Goal: Information Seeking & Learning: Learn about a topic

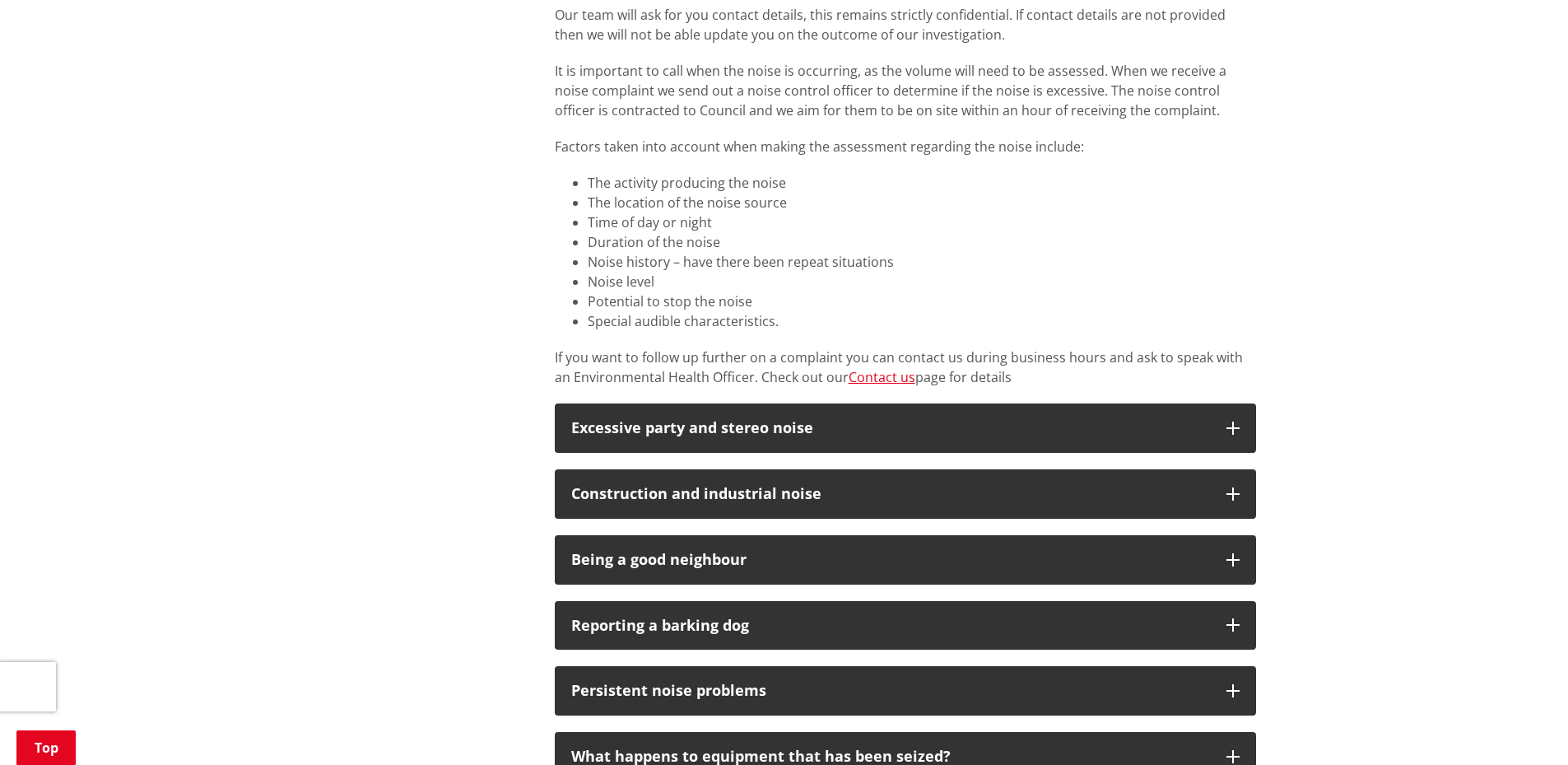
scroll to position [823, 0]
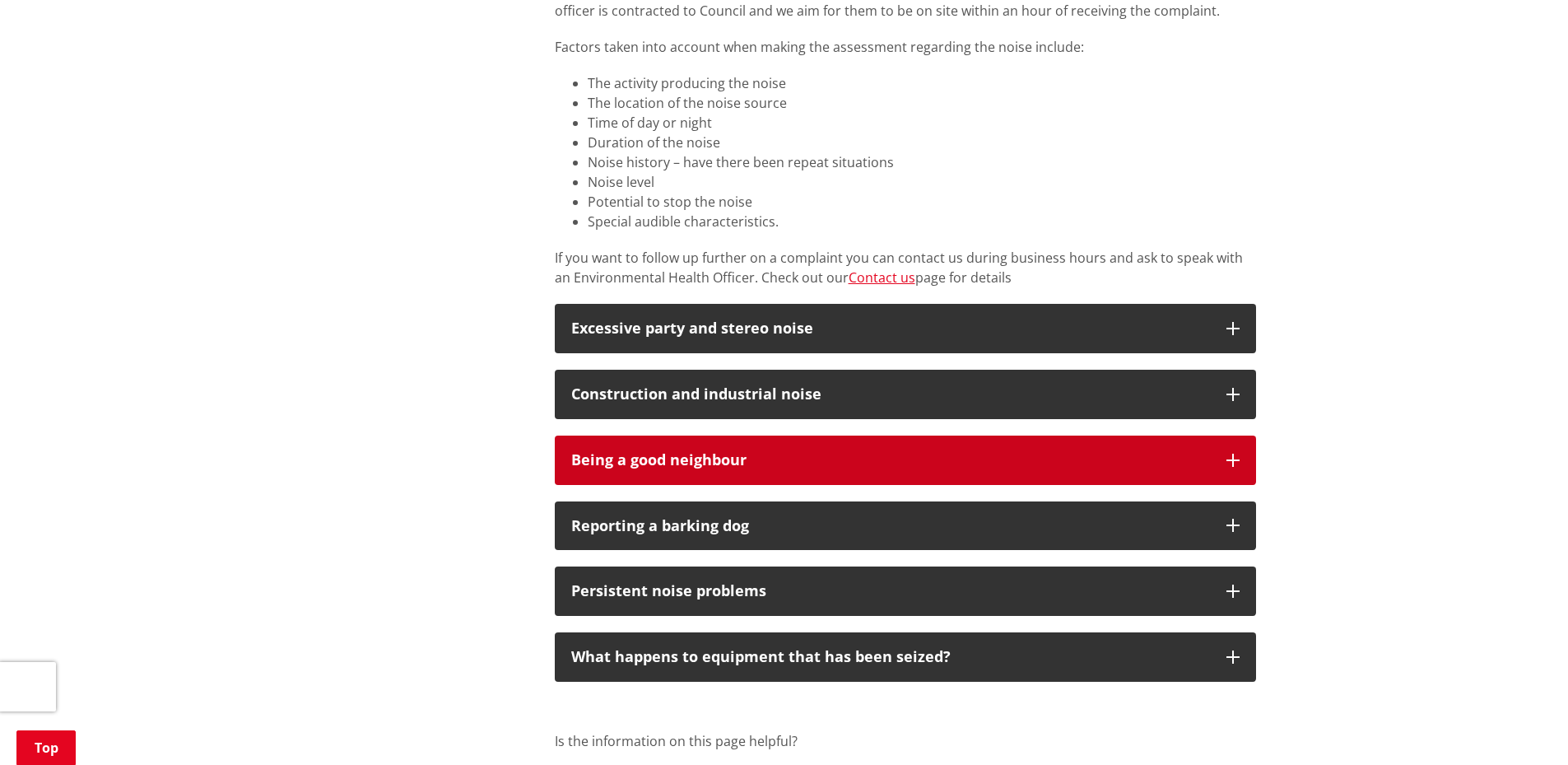
click at [626, 455] on div "Being a good neighbour" at bounding box center [890, 460] width 639 height 17
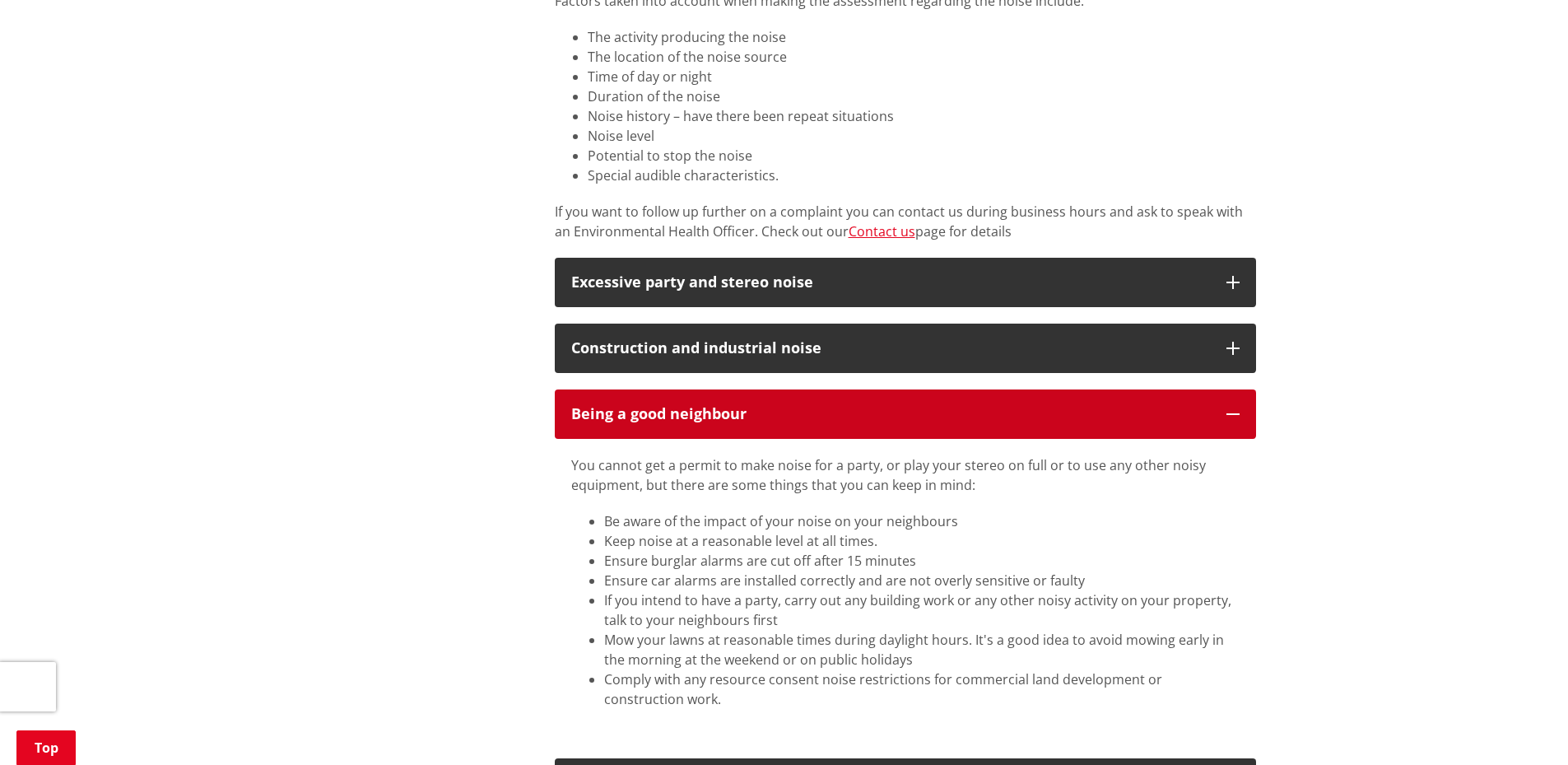
scroll to position [905, 0]
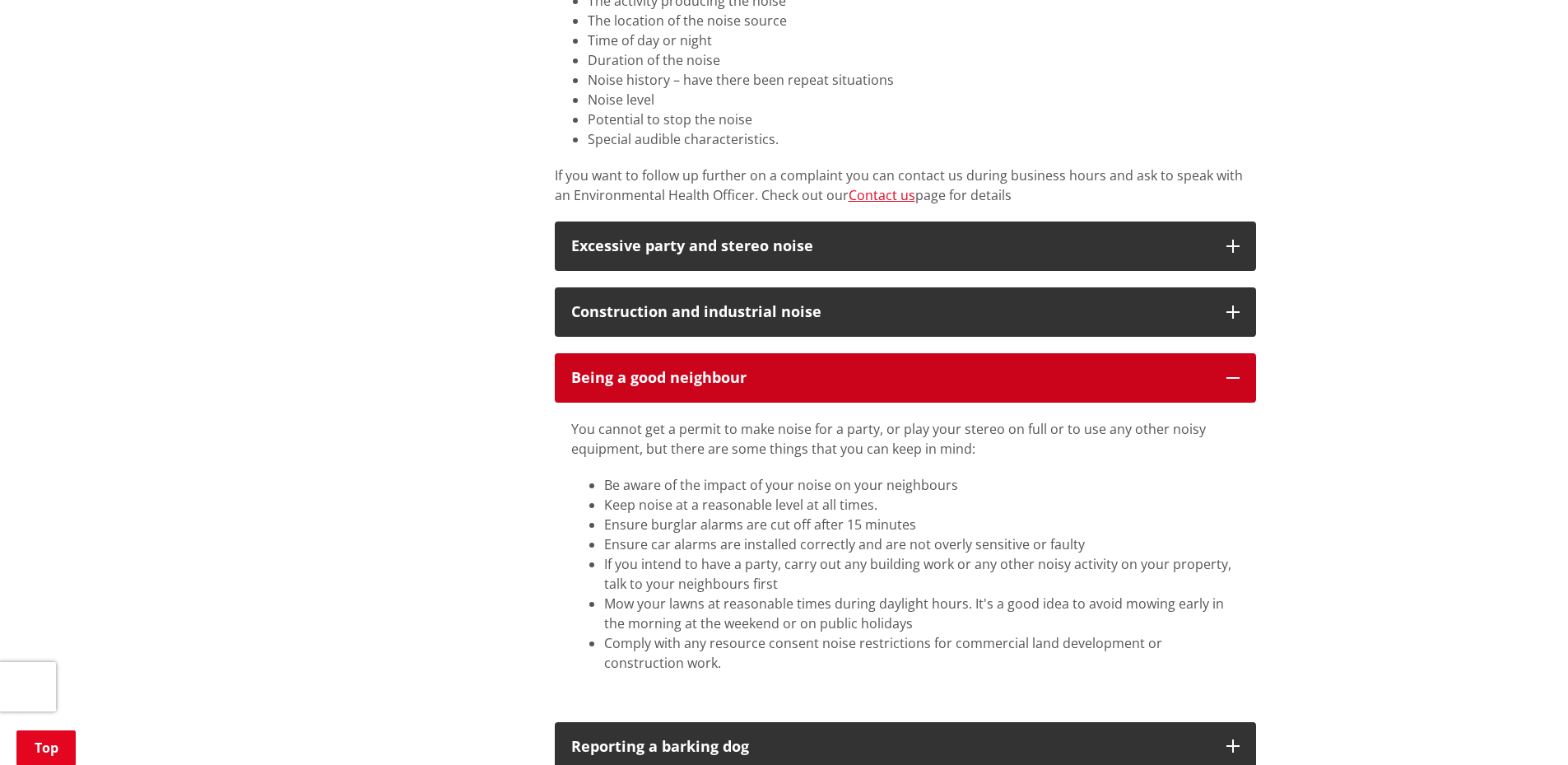
click at [672, 377] on div "Being a good neighbour" at bounding box center [890, 378] width 639 height 17
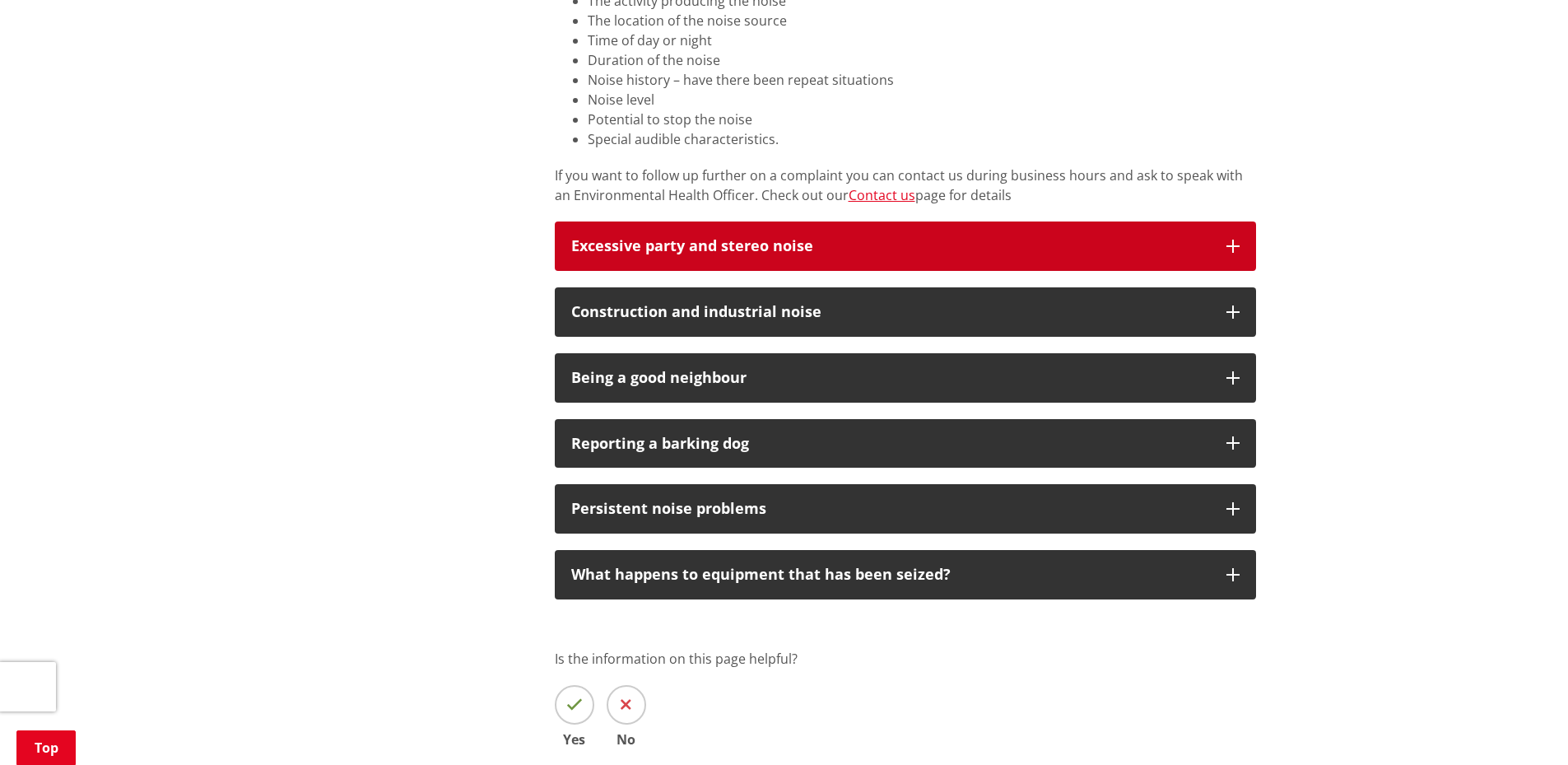
click at [688, 244] on div "Excessive party and stereo noise" at bounding box center [890, 247] width 639 height 17
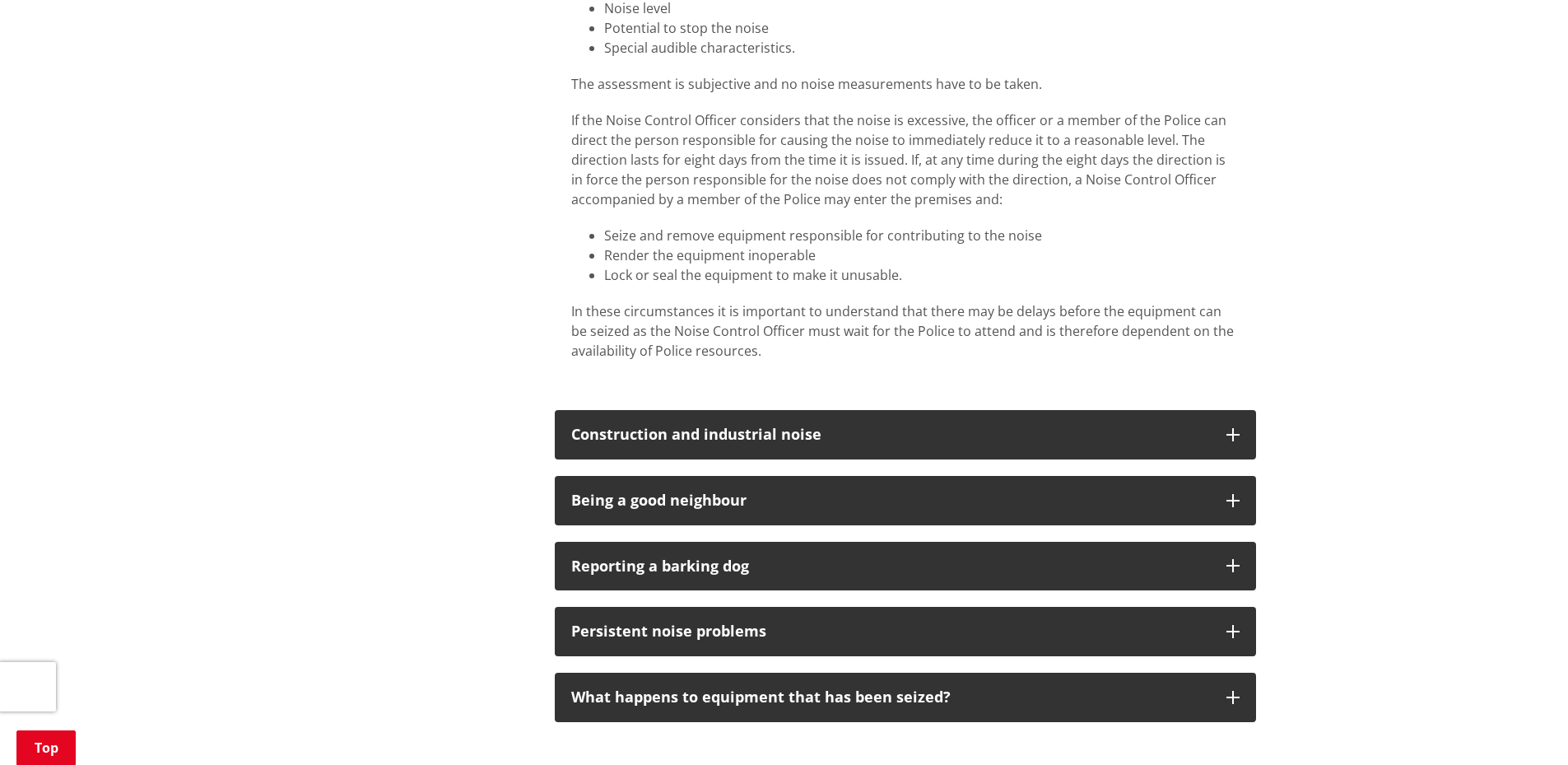
scroll to position [1399, 0]
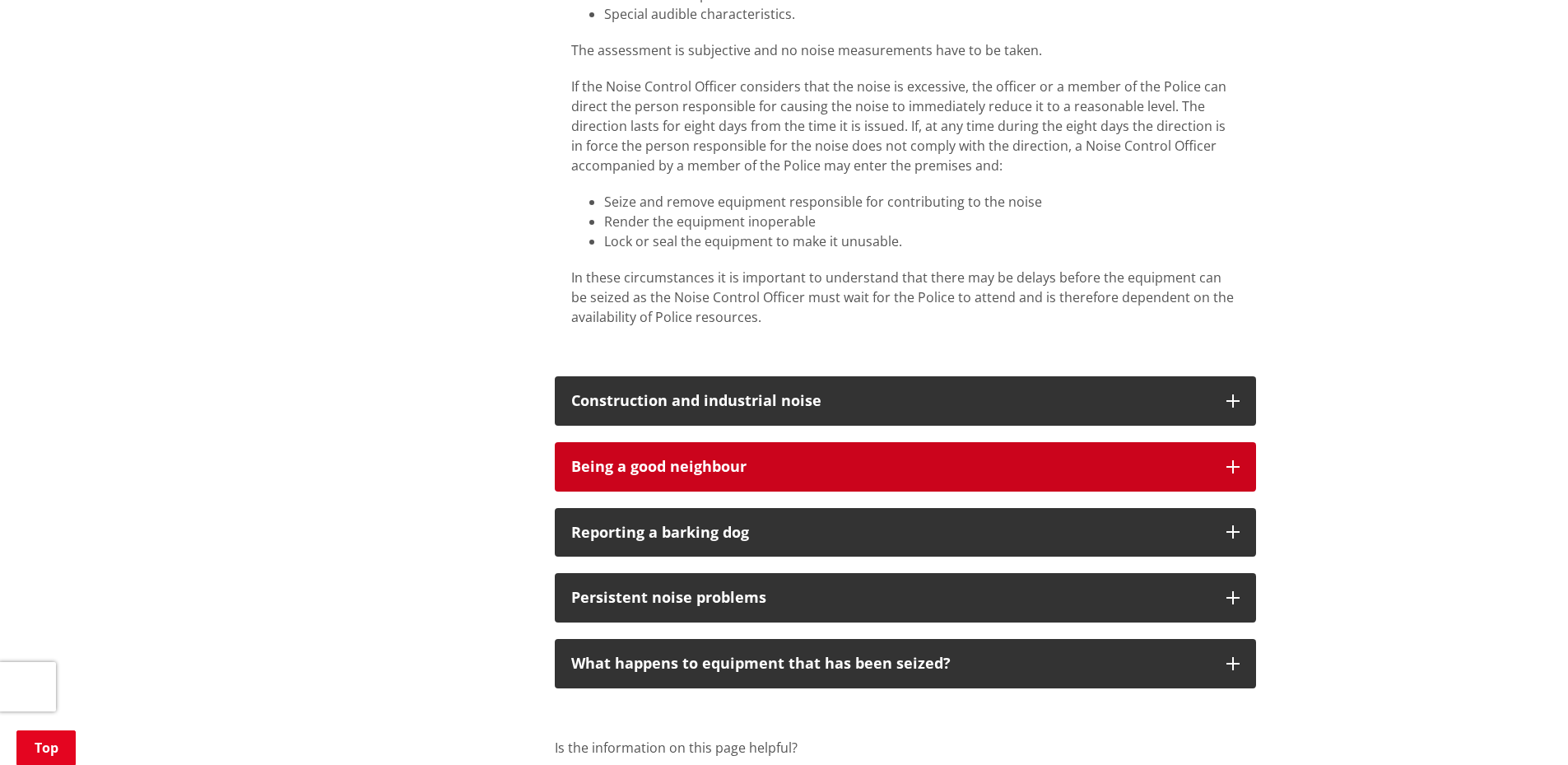
click at [576, 468] on div "Being a good neighbour" at bounding box center [890, 466] width 639 height 17
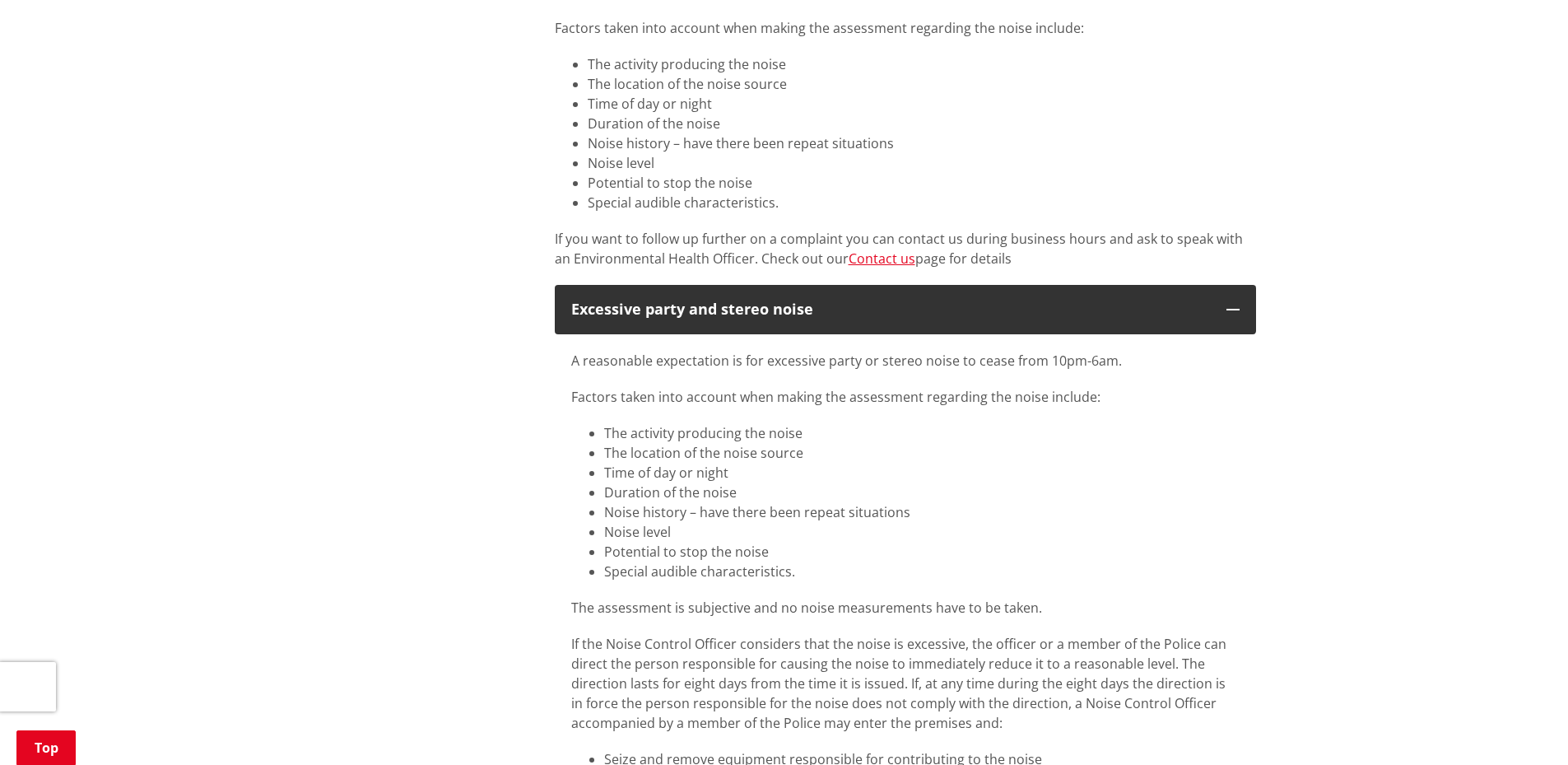
scroll to position [823, 0]
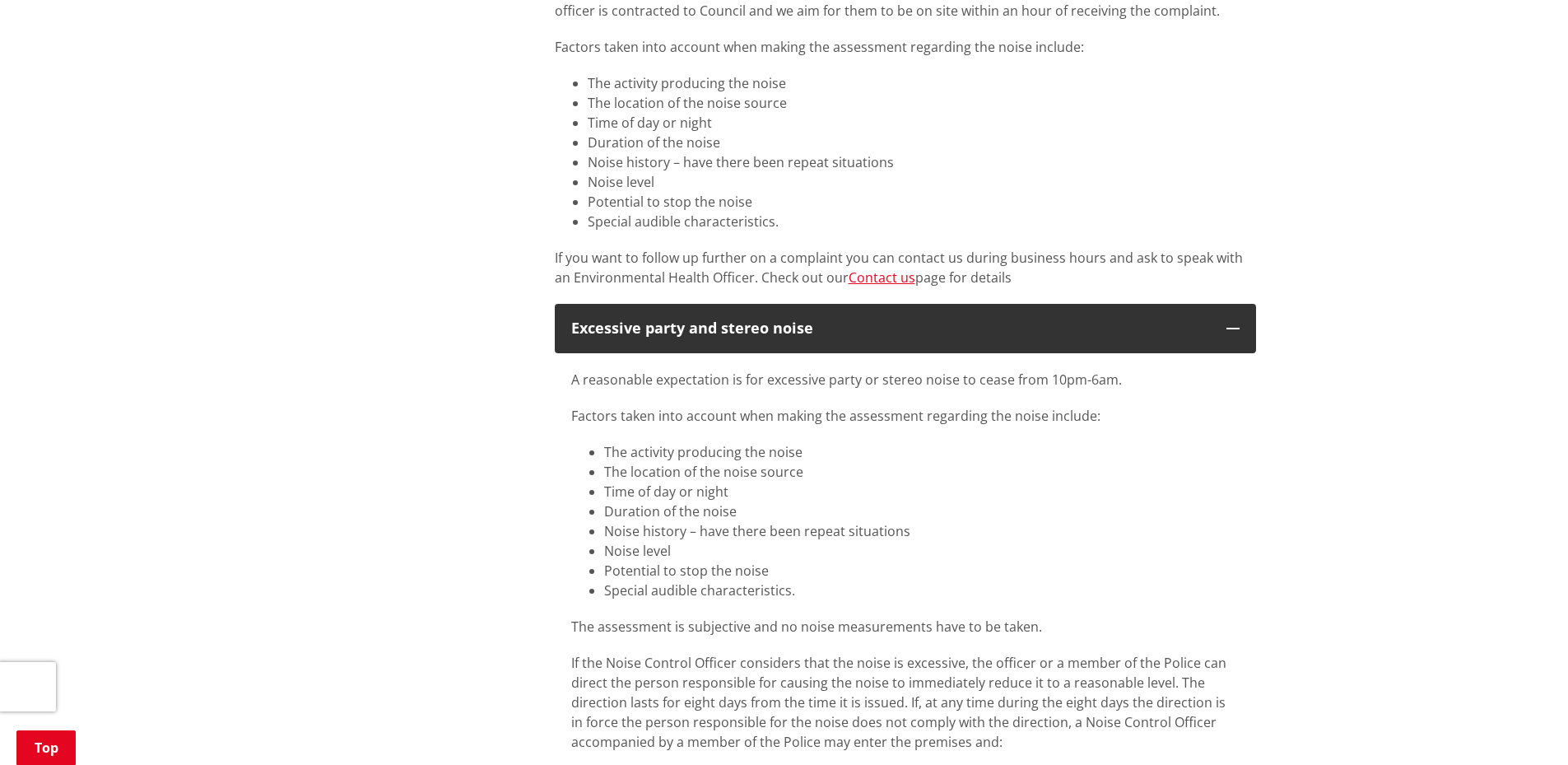
click at [727, 256] on p "If you want to follow up further on a complaint you can contact us during busin…" at bounding box center [905, 267] width 701 height 40
click at [723, 222] on li "Special audible characteristics." at bounding box center [922, 221] width 669 height 19
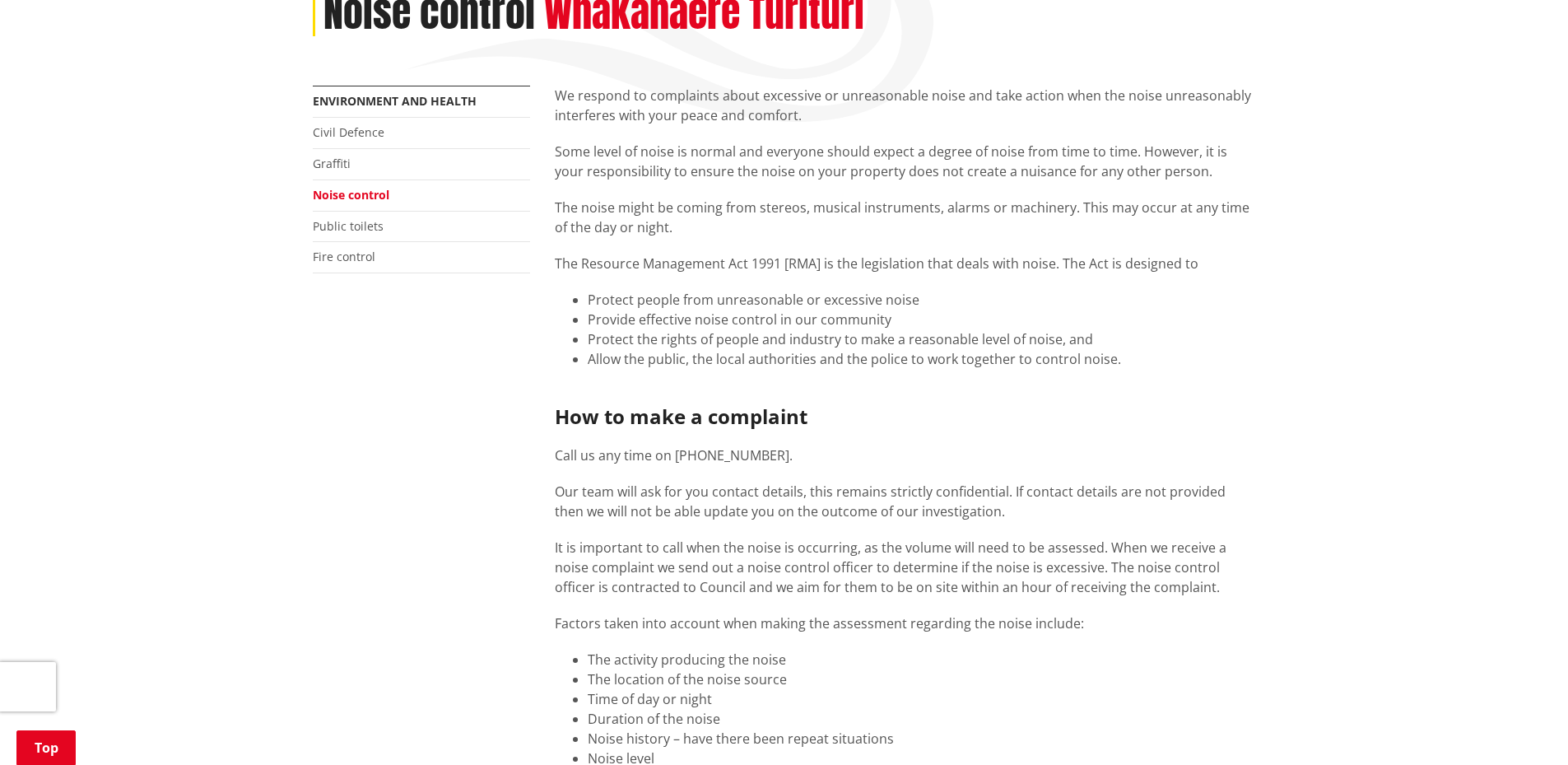
scroll to position [165, 0]
